Goal: Information Seeking & Learning: Learn about a topic

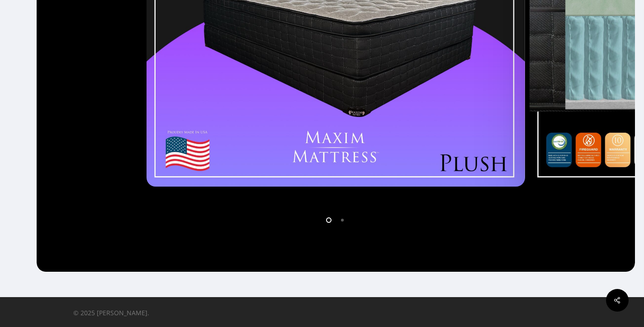
scroll to position [324, 0]
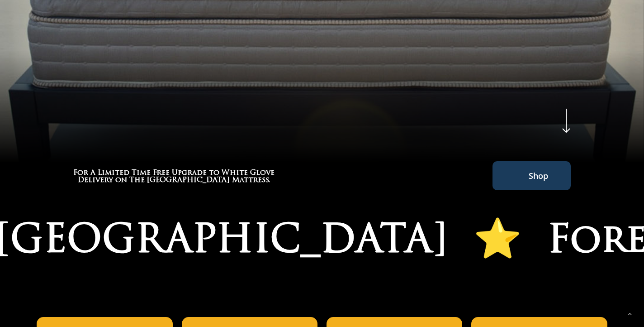
scroll to position [464, 0]
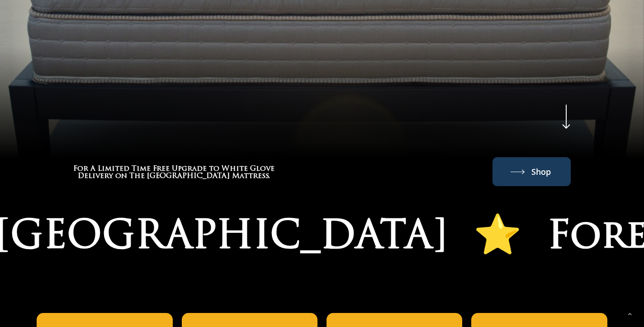
click at [522, 173] on link "Shop" at bounding box center [532, 171] width 42 height 14
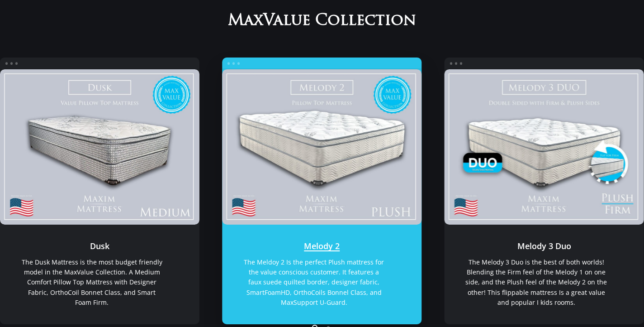
scroll to position [131, 0]
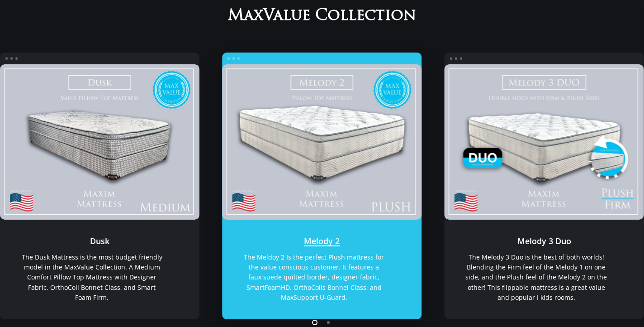
click at [372, 200] on link "Melody 2" at bounding box center [322, 141] width 200 height 155
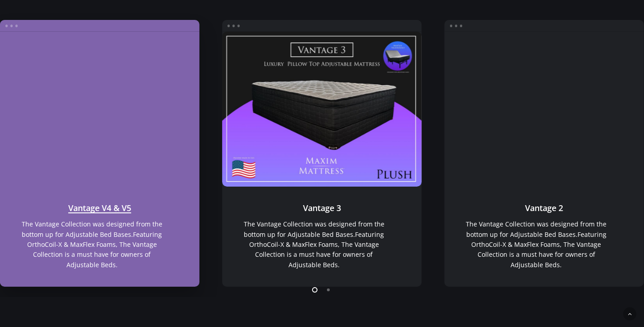
scroll to position [691, 0]
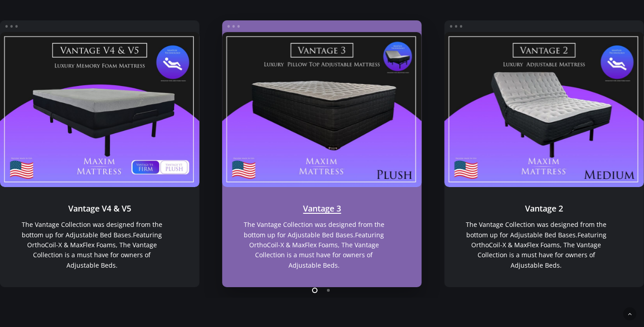
click at [316, 210] on link "Vantage 3" at bounding box center [322, 237] width 200 height 100
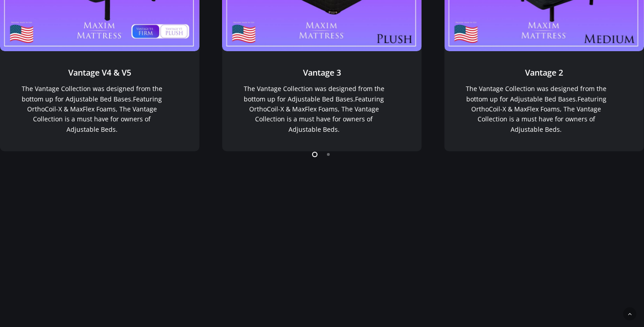
scroll to position [827, 0]
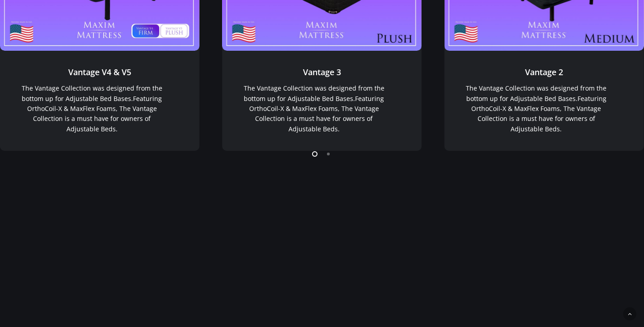
click at [328, 152] on li "Page dot 2" at bounding box center [329, 154] width 14 height 14
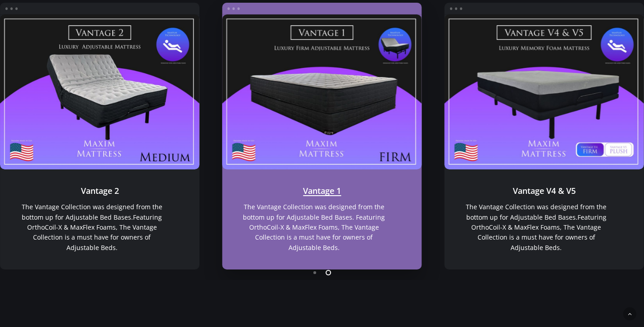
scroll to position [706, 0]
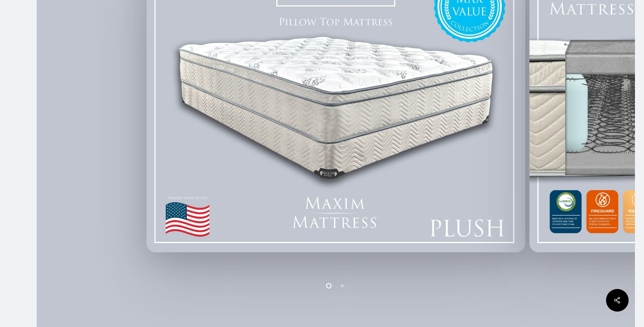
scroll to position [242, 0]
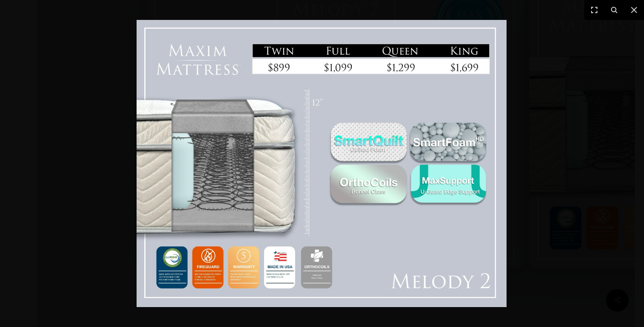
click at [594, 136] on div at bounding box center [322, 163] width 644 height 327
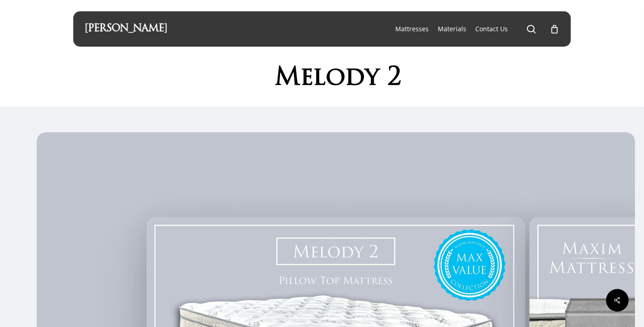
scroll to position [0, 0]
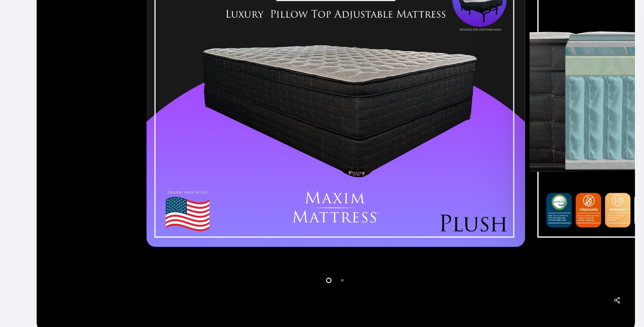
scroll to position [253, 0]
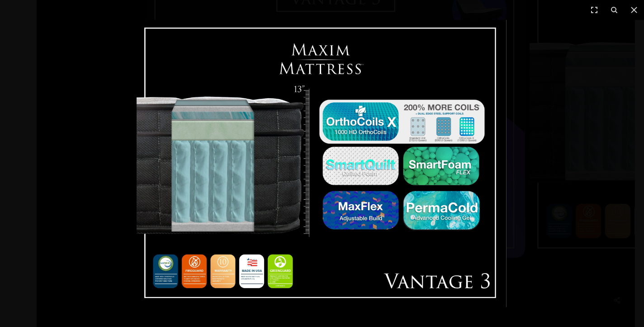
click at [265, 272] on img at bounding box center [322, 163] width 370 height 287
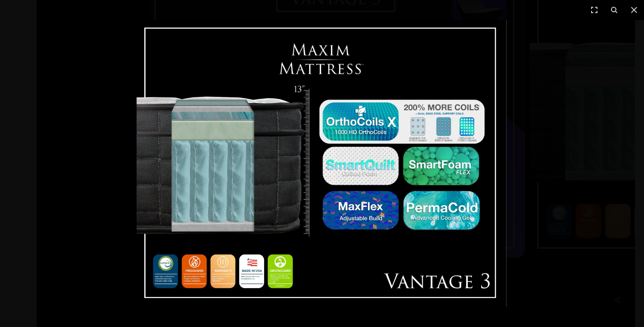
click at [162, 193] on img at bounding box center [322, 163] width 370 height 287
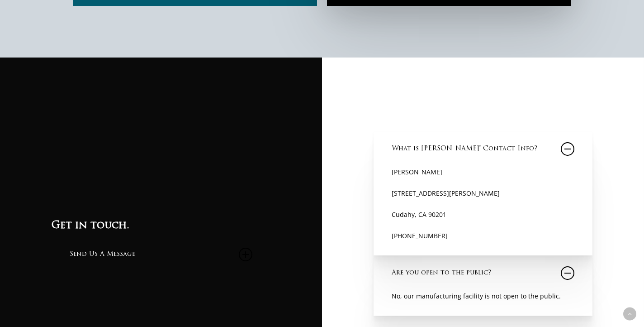
click at [357, 121] on div "Call [PHONE_NUMBER] What is [PERSON_NAME]' Contact Info? [PERSON_NAME] [STREET_…" at bounding box center [483, 244] width 322 height 375
